Goal: Task Accomplishment & Management: Manage account settings

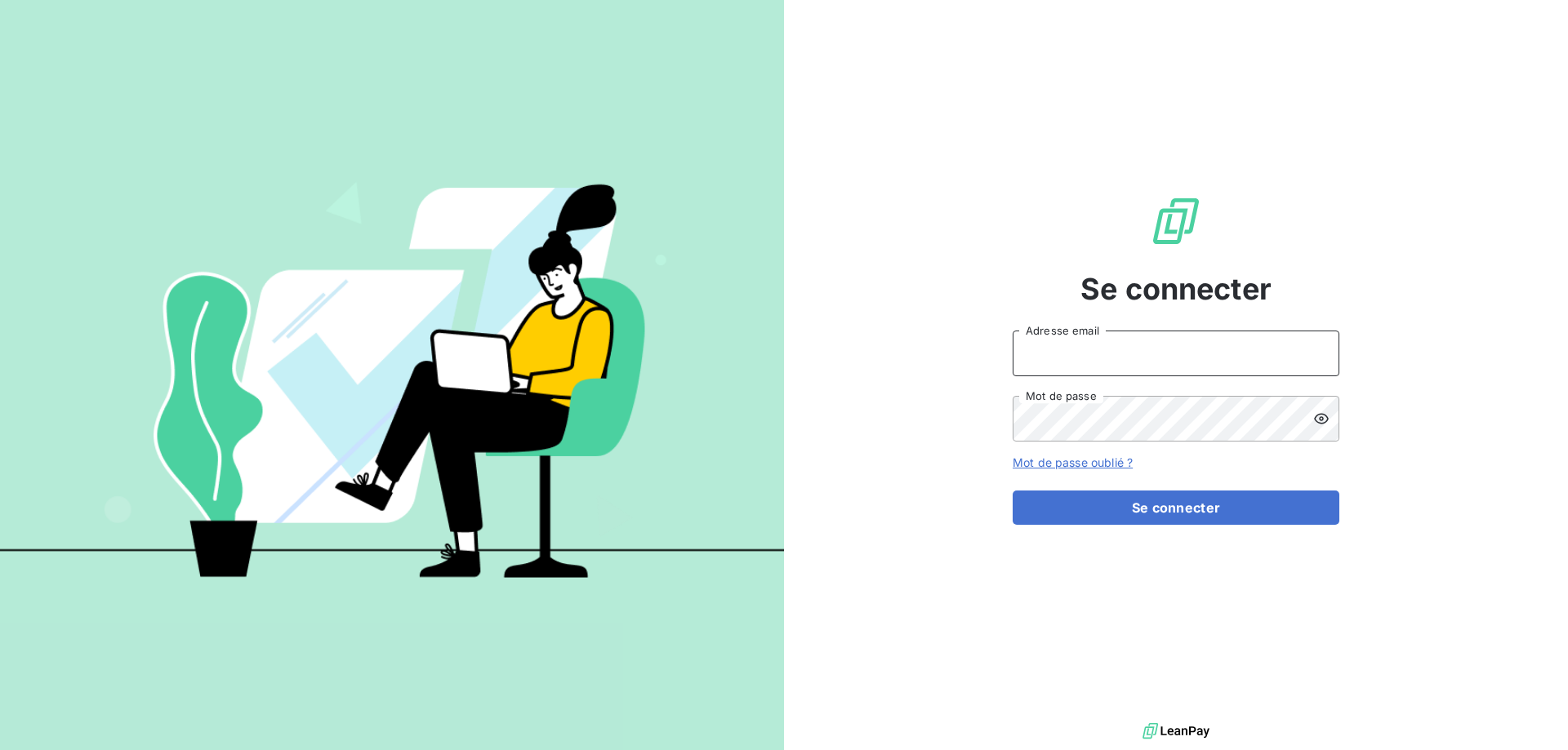
type input "[PERSON_NAME][EMAIL_ADDRESS][DOMAIN_NAME]"
click at [1318, 416] on icon at bounding box center [1322, 419] width 17 height 17
click at [820, 421] on div "Se connecter [PERSON_NAME][EMAIL_ADDRESS][DOMAIN_NAME] Adresse email Mot de pas…" at bounding box center [1175, 360] width 784 height 719
drag, startPoint x: 1166, startPoint y: 357, endPoint x: 779, endPoint y: 336, distance: 387.6
click at [779, 336] on div "Se connecter [PERSON_NAME][EMAIL_ADDRESS][DOMAIN_NAME] Adresse email Mot de pas…" at bounding box center [784, 375] width 1568 height 750
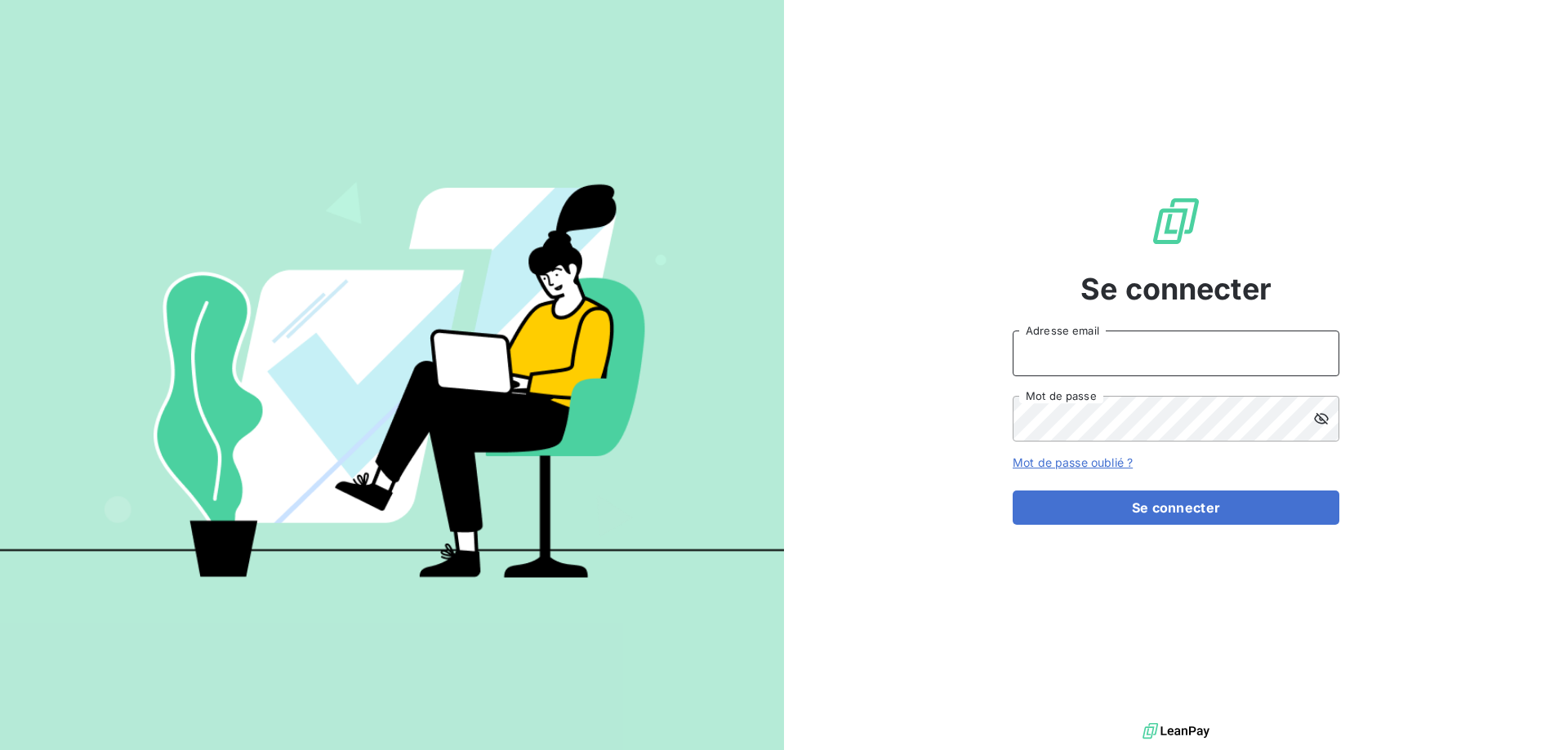
click at [1265, 348] on input "Adresse email" at bounding box center [1175, 353] width 326 height 46
paste input "[PERSON_NAME][EMAIL_ADDRESS][DOMAIN_NAME]"
type input "[PERSON_NAME][EMAIL_ADDRESS][DOMAIN_NAME]"
click at [759, 415] on div "Se connecter [PERSON_NAME][EMAIL_ADDRESS][DOMAIN_NAME] Adresse email Mot de pas…" at bounding box center [784, 375] width 1568 height 750
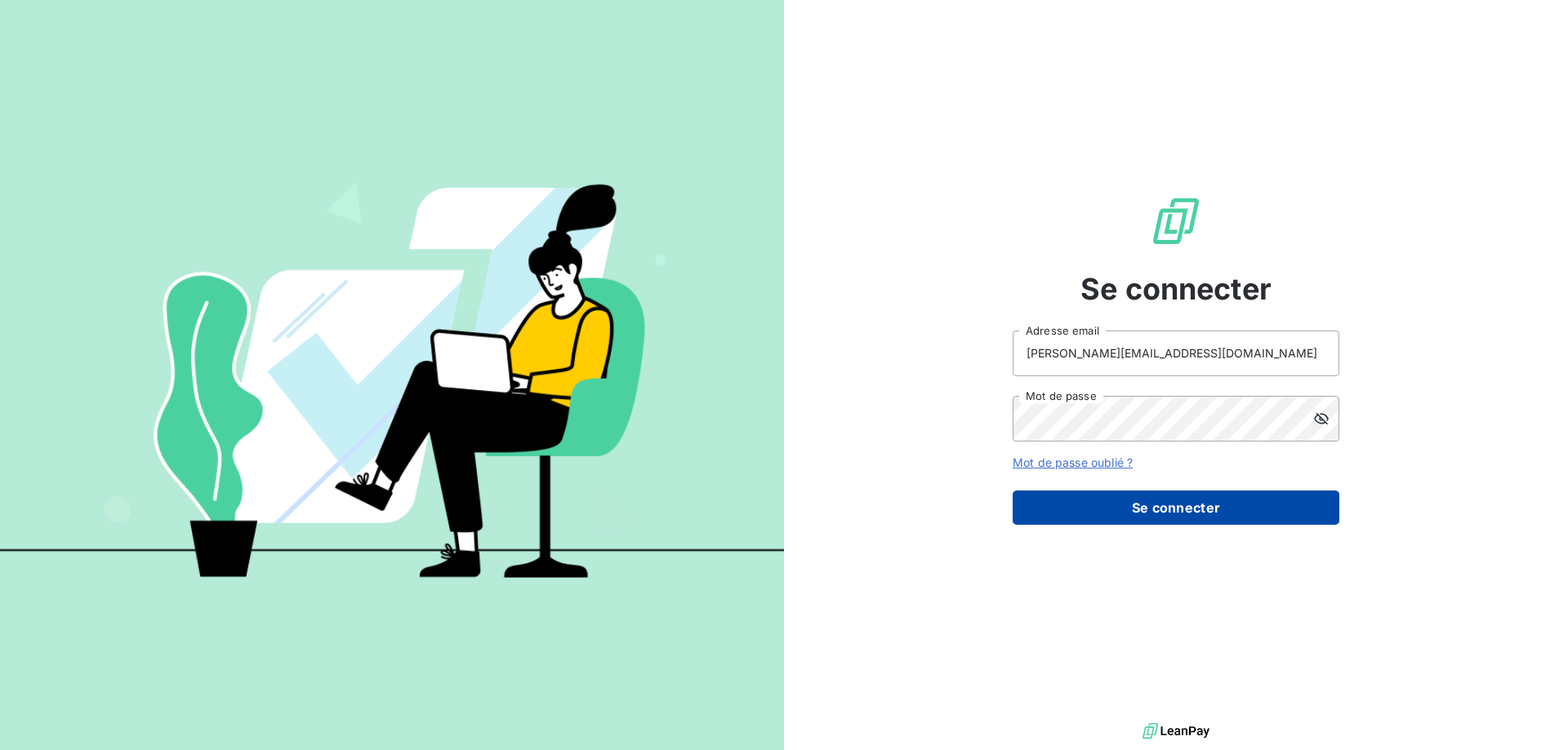
click at [1055, 508] on button "Se connecter" at bounding box center [1175, 507] width 326 height 34
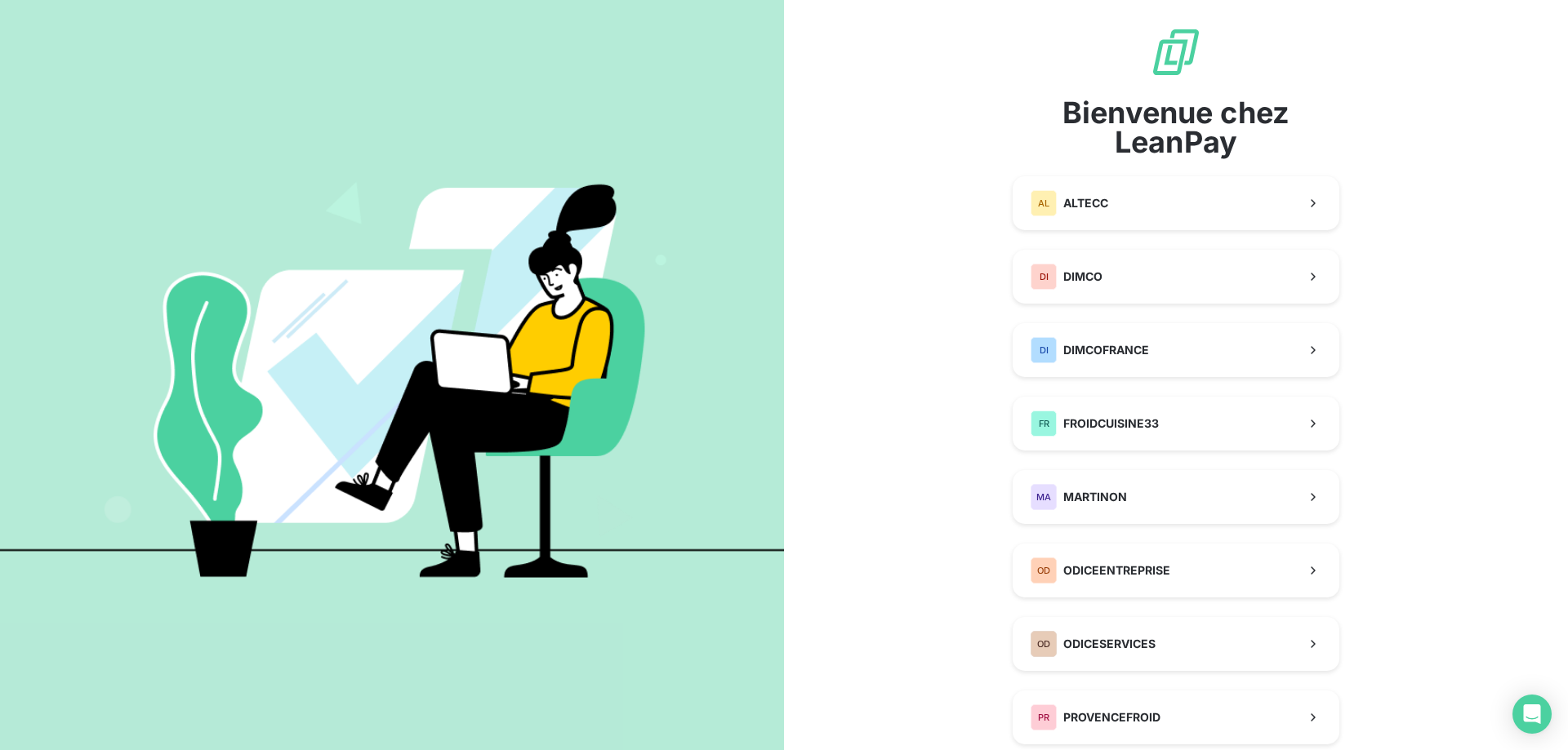
click at [892, 305] on div "Bienvenue chez LeanPay AL ALTECC DI DIMCO DI DIMCOFRANCE FR FROIDCUISINE33 MA M…" at bounding box center [1175, 495] width 784 height 989
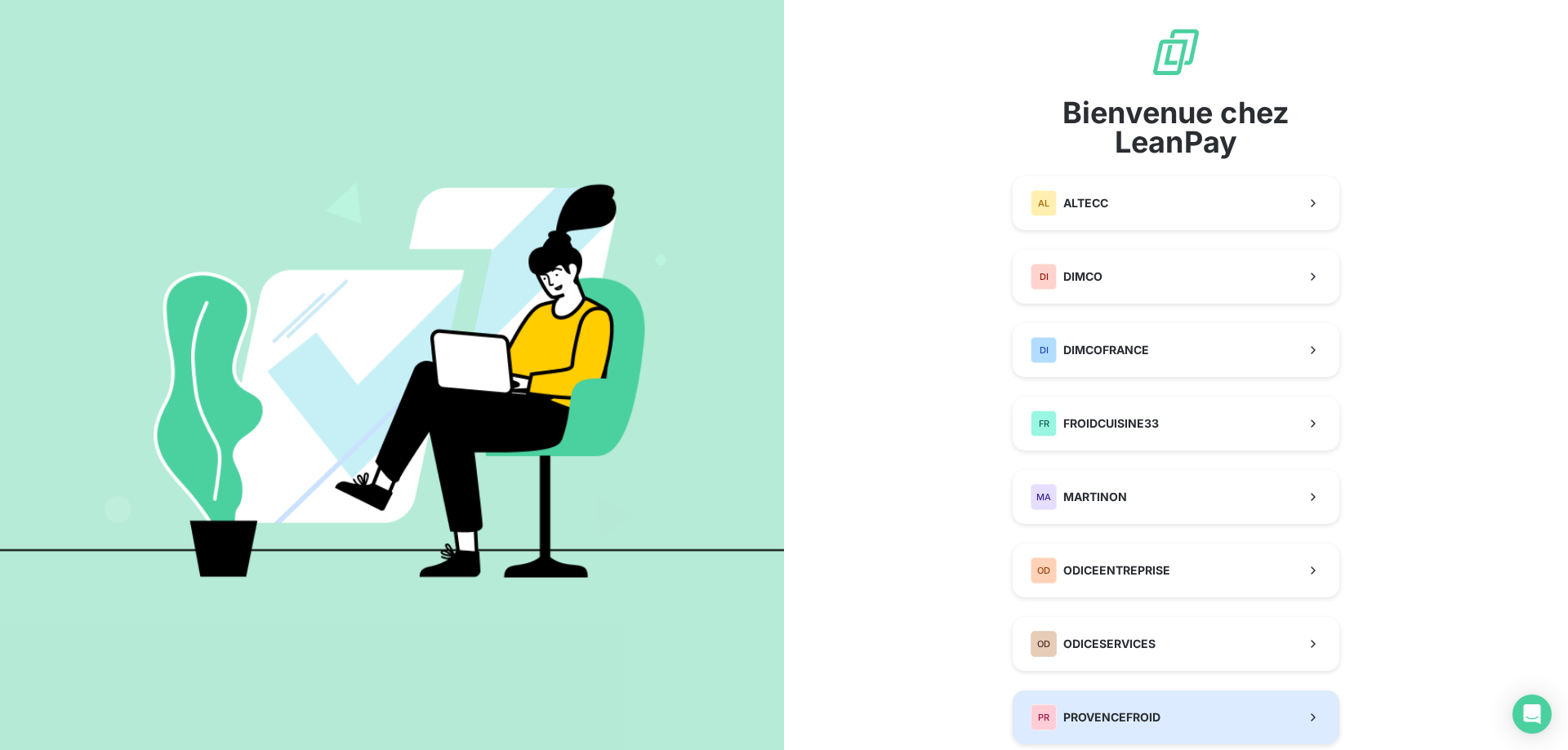
click at [1076, 722] on span "PROVENCEFROID" at bounding box center [1112, 717] width 97 height 17
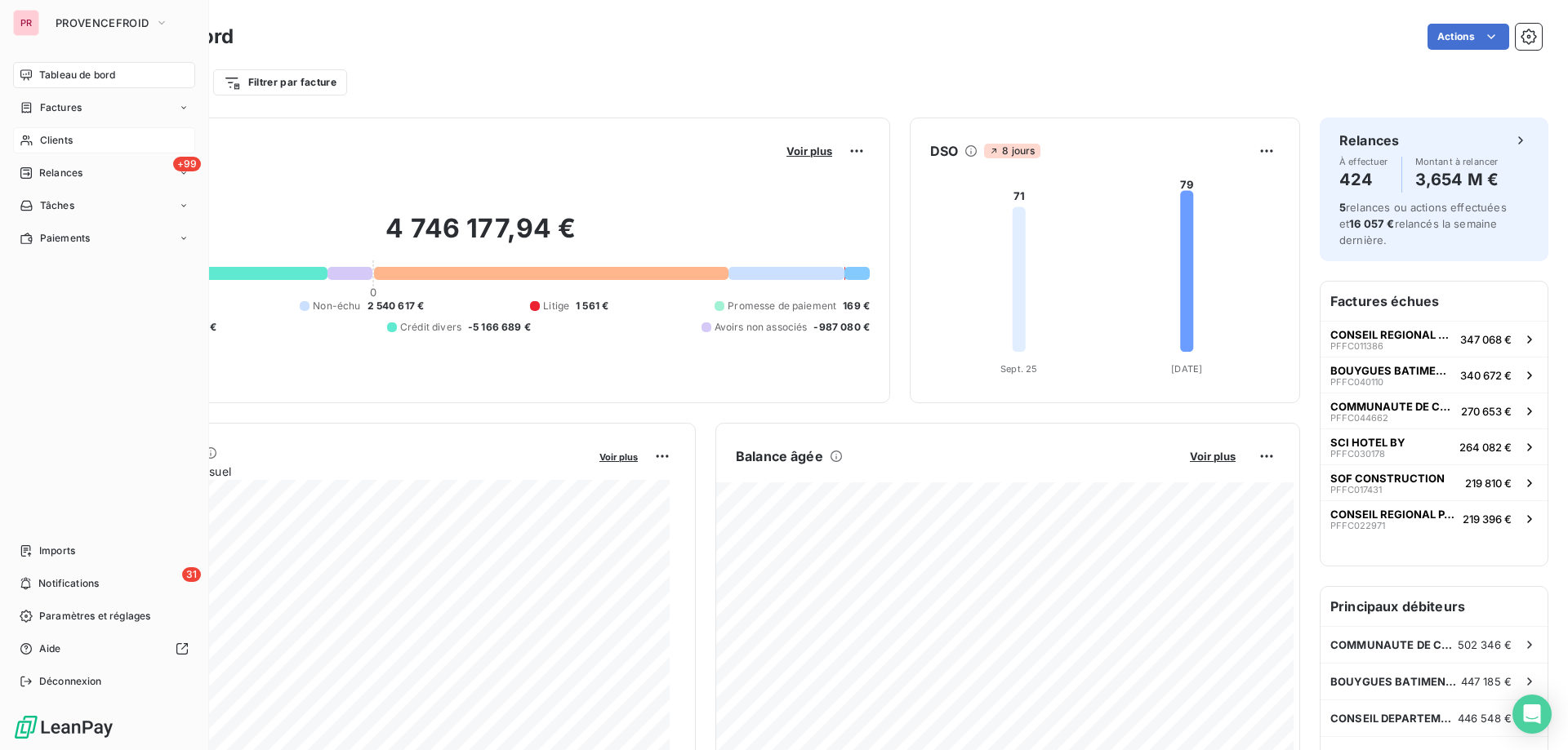
click at [87, 139] on div "Clients" at bounding box center [104, 140] width 182 height 26
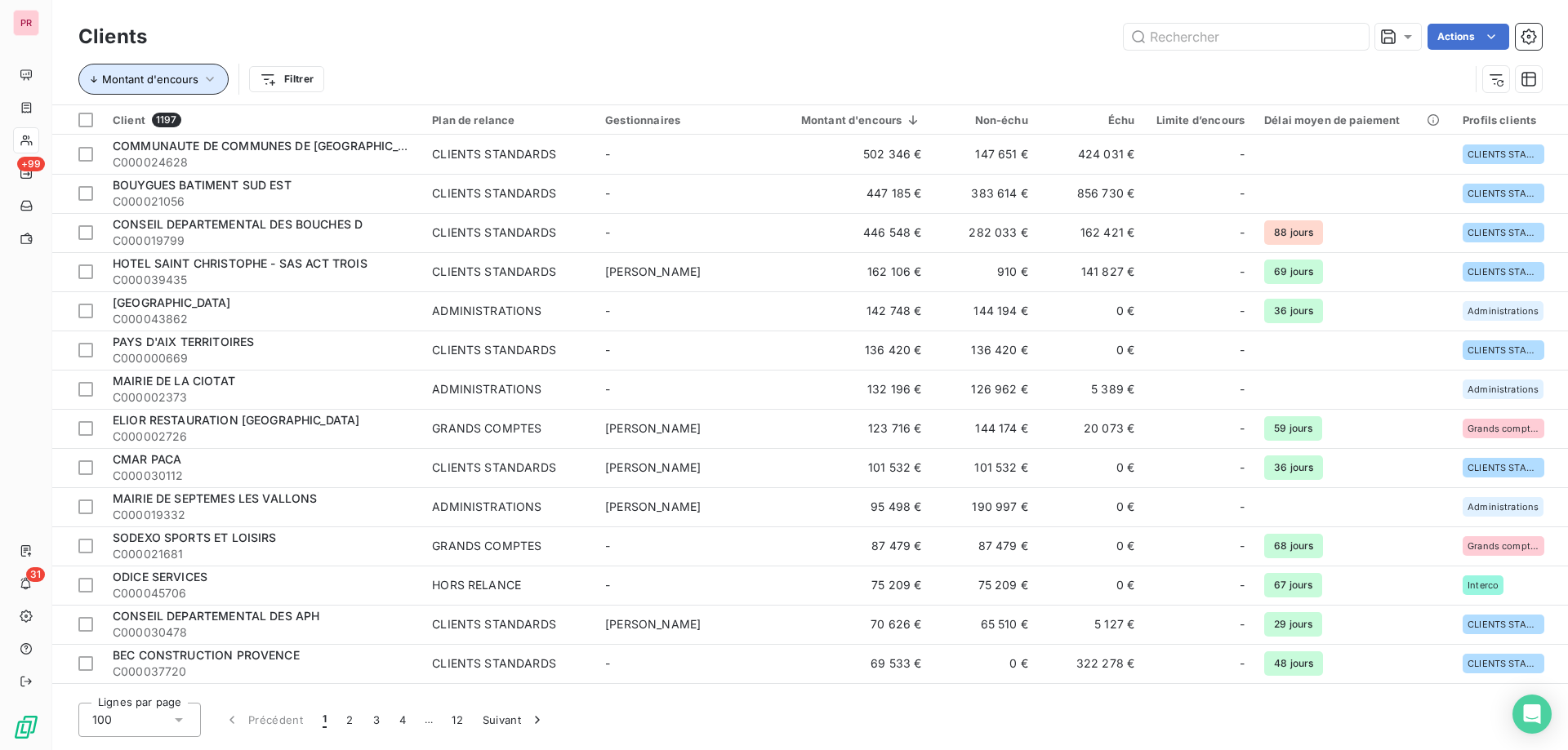
click at [189, 74] on span "Montant d'encours" at bounding box center [149, 79] width 96 height 13
click at [387, 57] on div "Montant d'encours Filtrer" at bounding box center [810, 79] width 1464 height 51
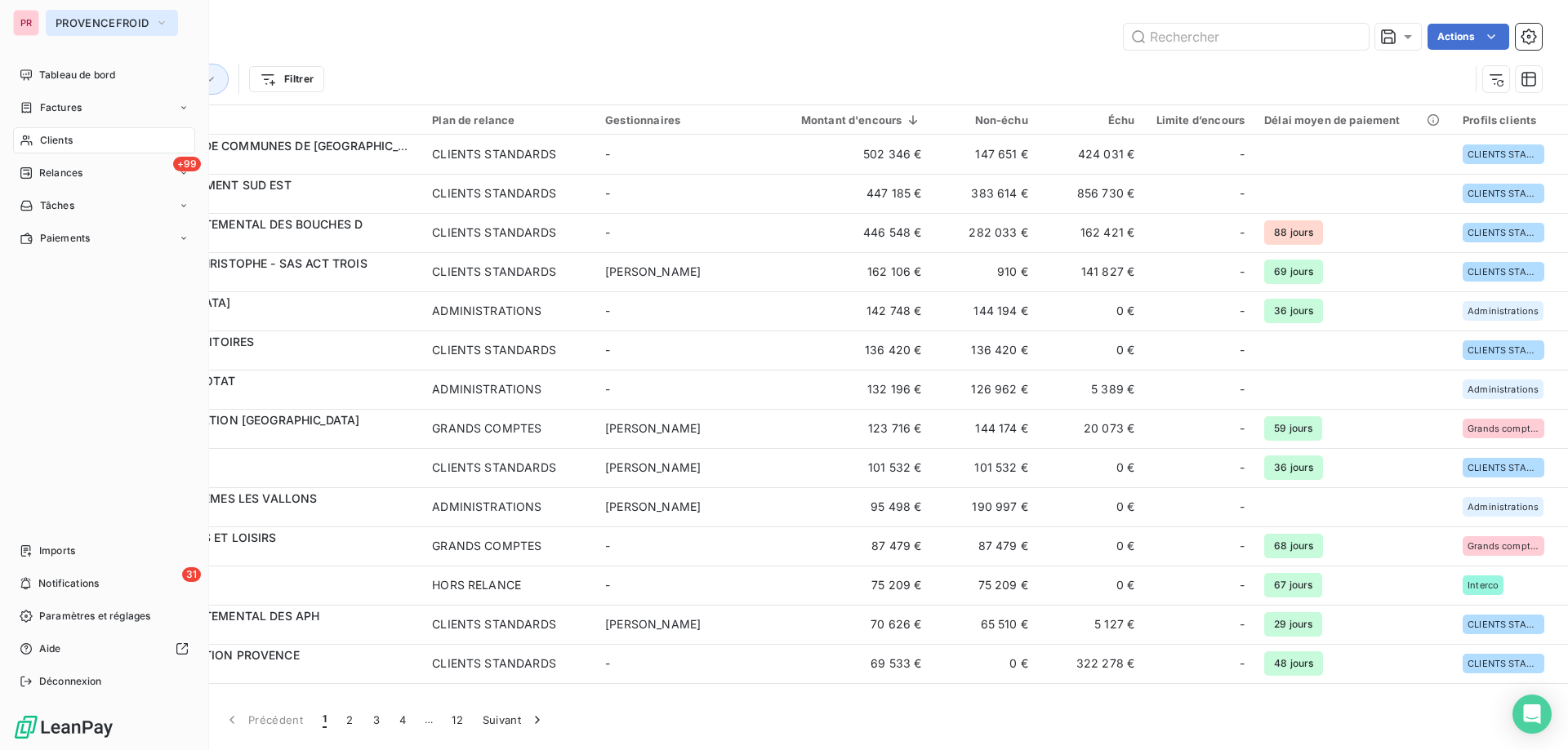
click at [114, 12] on button "PROVENCEFROID" at bounding box center [112, 23] width 133 height 26
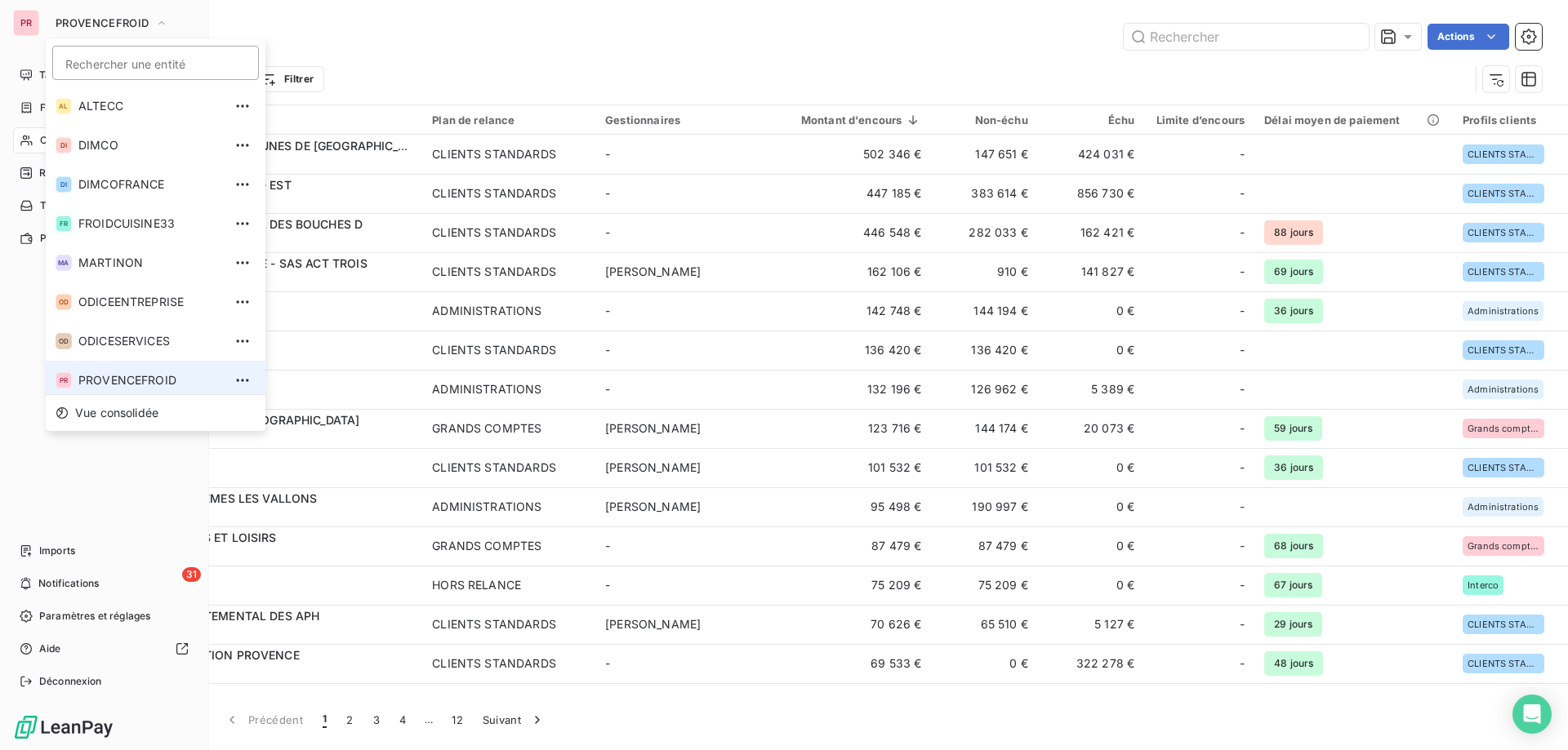
scroll to position [6, 0]
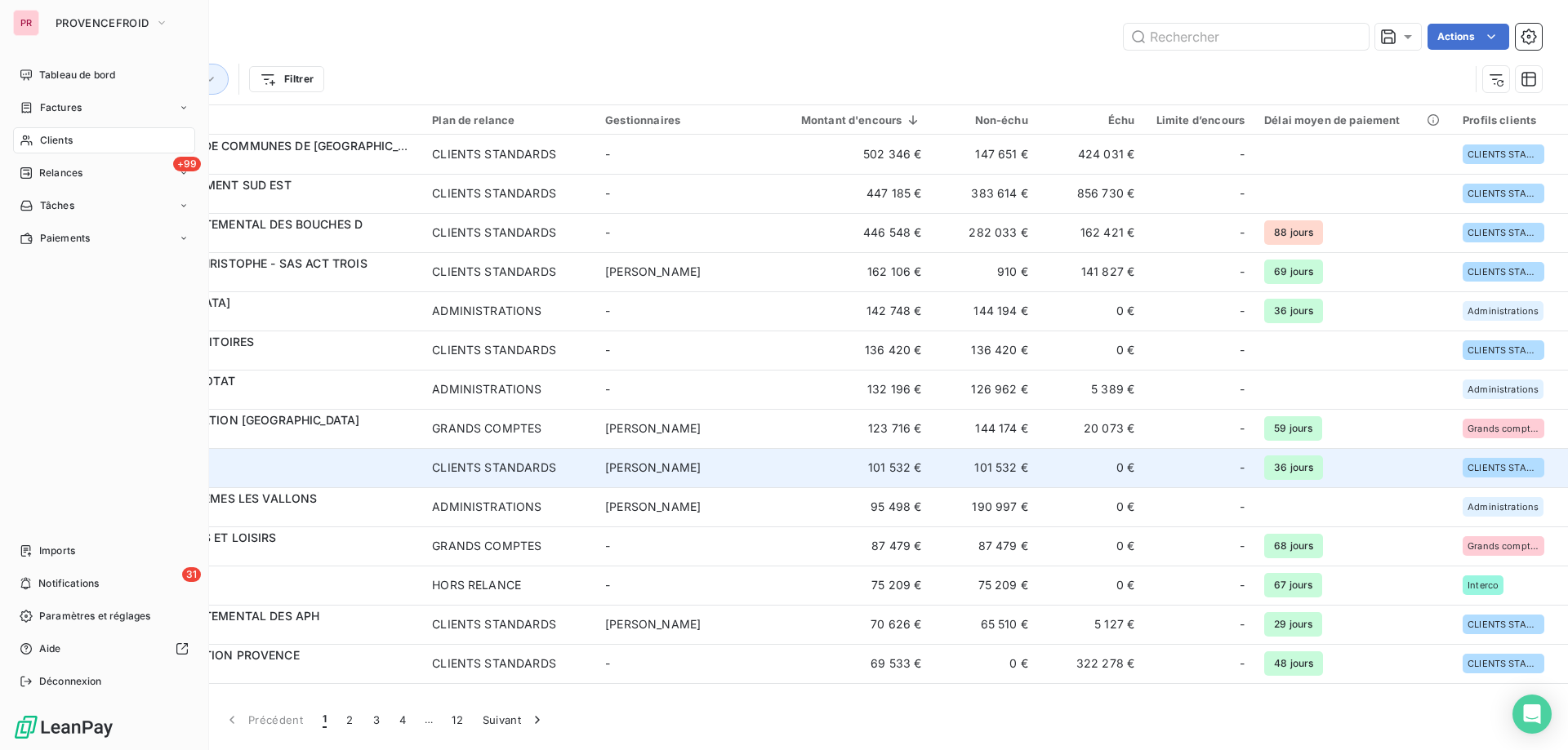
drag, startPoint x: 58, startPoint y: 681, endPoint x: 1348, endPoint y: 463, distance: 1308.3
click at [60, 682] on span "Déconnexion" at bounding box center [70, 682] width 63 height 15
